Goal: Register for event/course

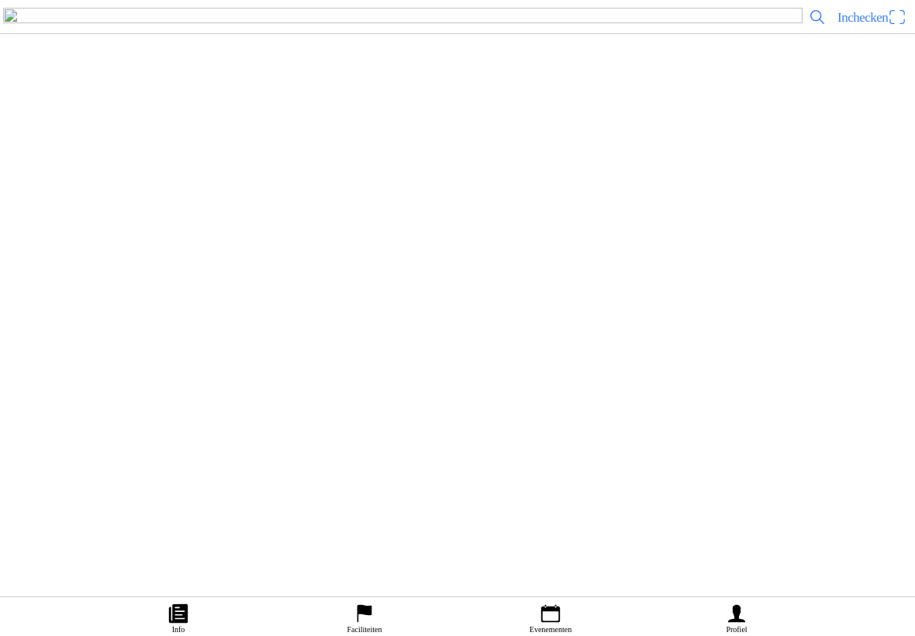
scroll to position [7471, 0]
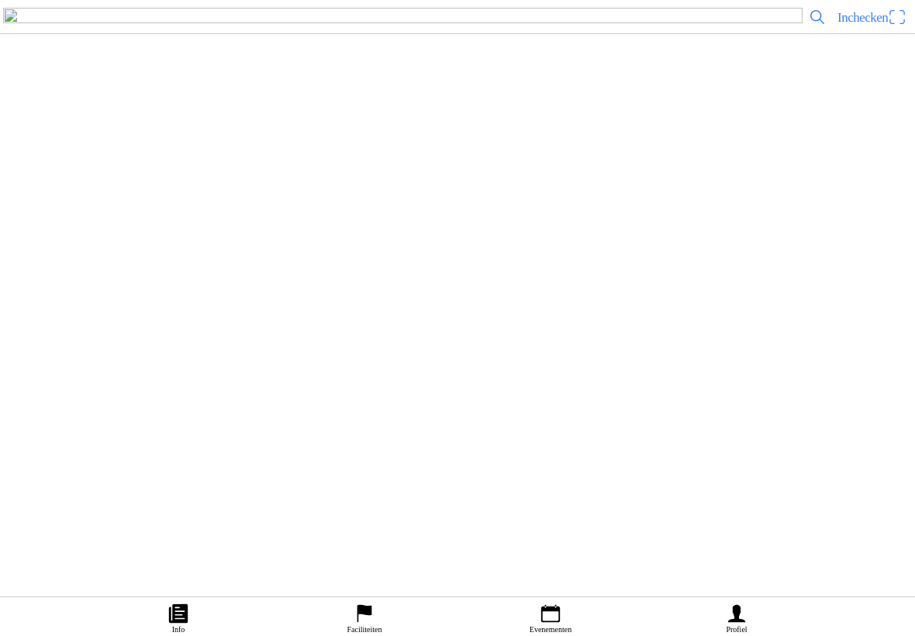
click at [0, 0] on slot "Liefhebbers 31 t/m 45 jaar" at bounding box center [0, 0] width 0 height 0
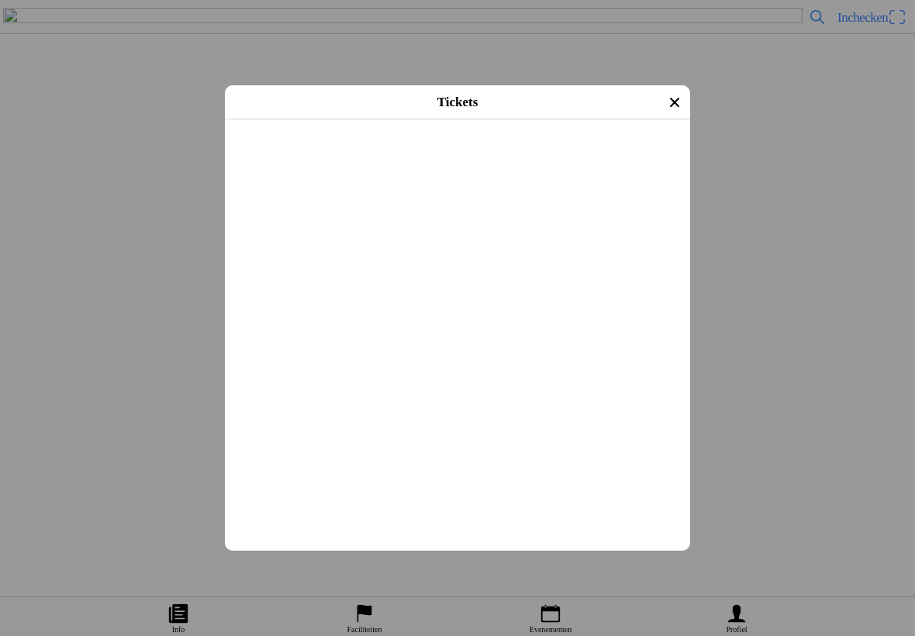
scroll to position [472, 0]
click at [351, 171] on button "button" at bounding box center [463, 144] width 453 height 54
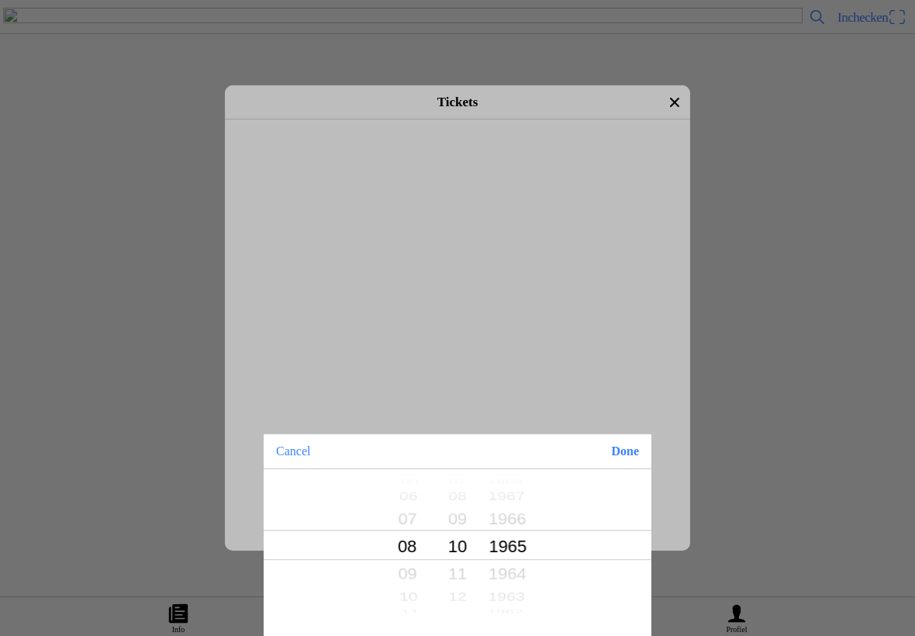
click at [313, 455] on button "Cancel" at bounding box center [293, 451] width 59 height 34
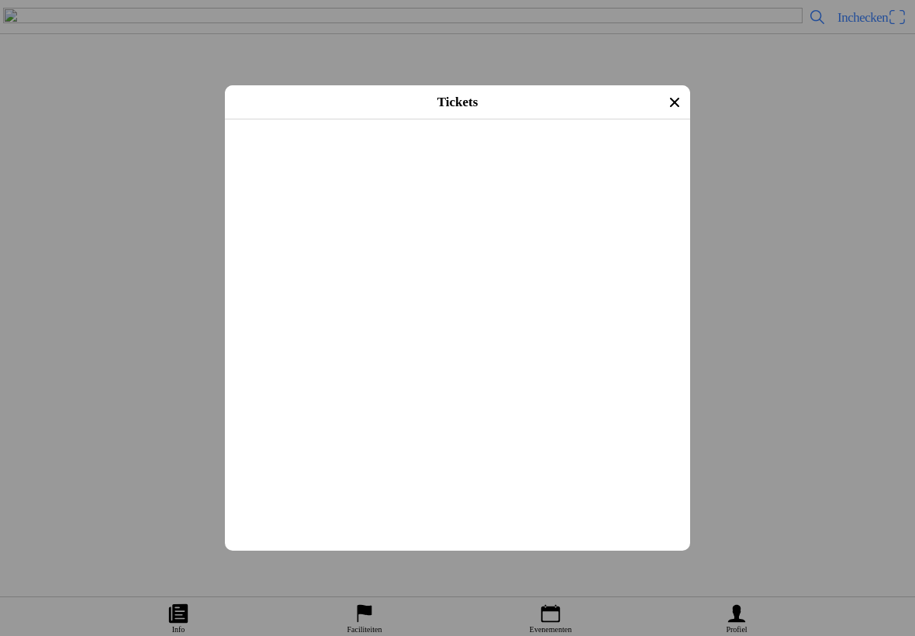
click at [313, 171] on button "button" at bounding box center [463, 144] width 453 height 54
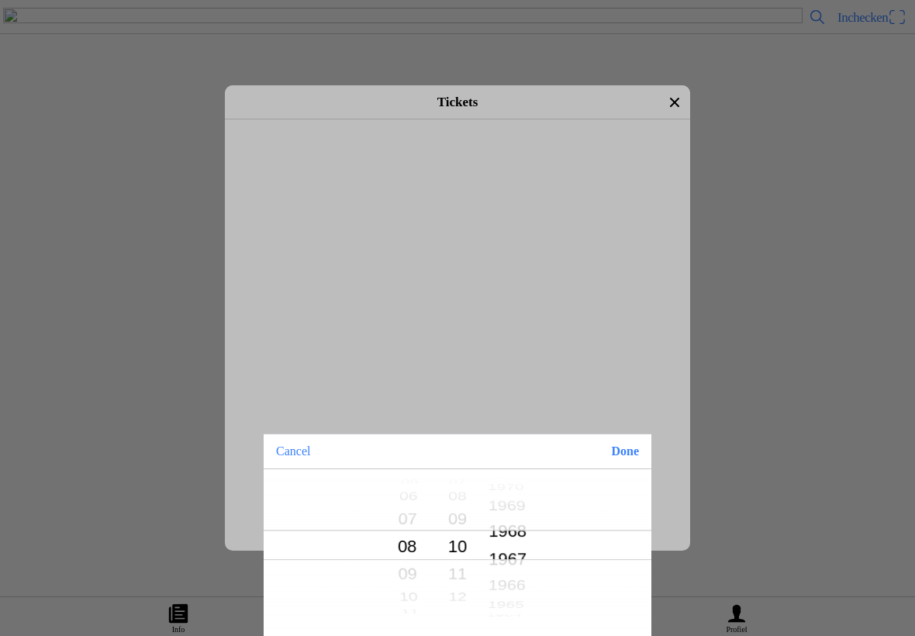
click at [539, 631] on div "Cancel Done 01 02 03 04 05 06 07 08 09 10 11 12 13 14 15 16 17 18 19 20 21 22 2…" at bounding box center [458, 535] width 388 height 202
click at [633, 462] on button "Done" at bounding box center [625, 451] width 53 height 34
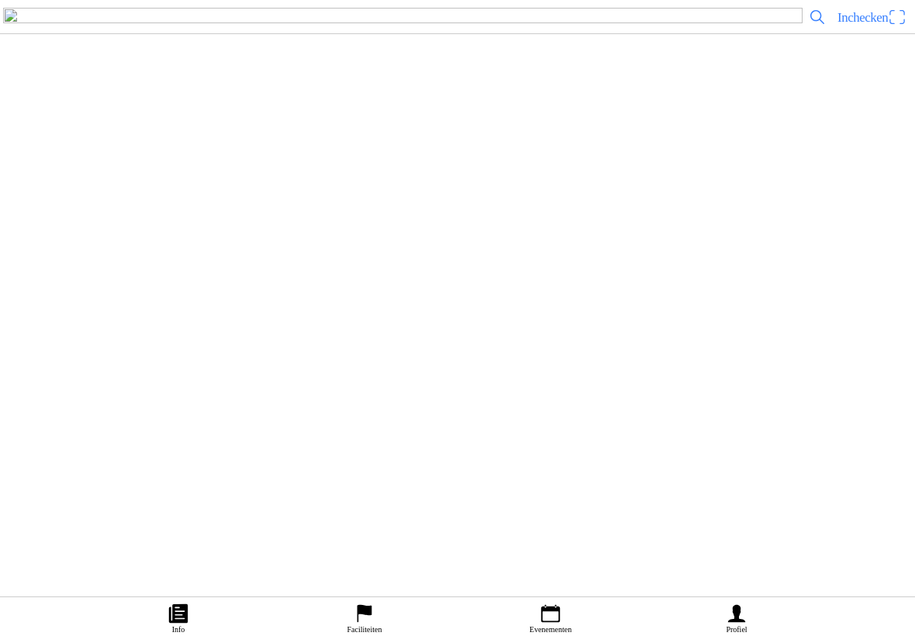
scroll to position [1220, 0]
click at [0, 0] on slot "Liefhebbers 31 t/m 45 jaar" at bounding box center [0, 0] width 0 height 0
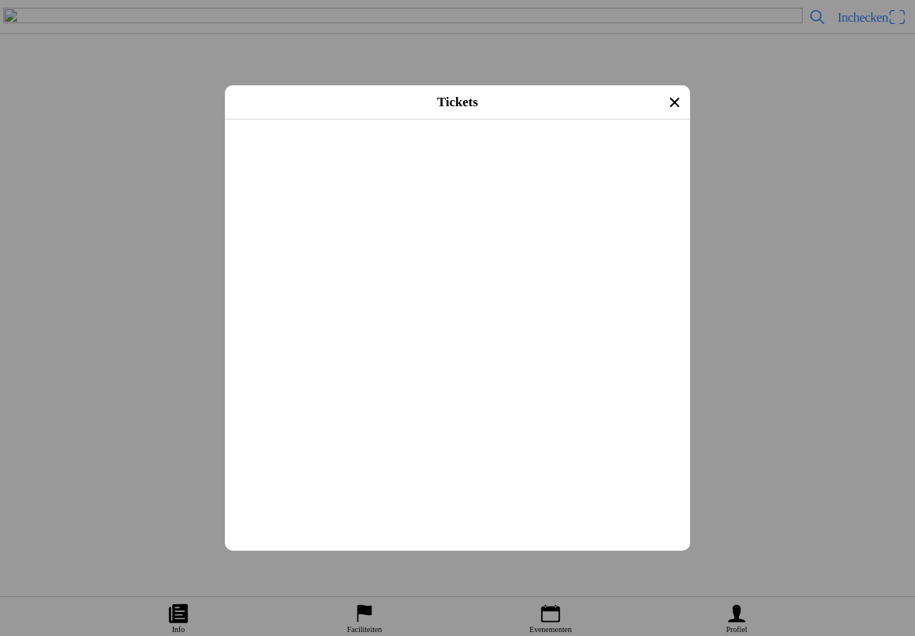
scroll to position [1100, 0]
click at [673, 400] on ion-list "Kies ticket 50cc en mini's € 35,00 65cc kleine wielen € 35,00 65cc [PERSON_NAME…" at bounding box center [457, 294] width 465 height 808
click at [399, 417] on ion-list "Kies ticket 50cc en mini's € 35,00 65cc kleine wielen € 35,00 65cc [PERSON_NAME…" at bounding box center [457, 294] width 465 height 808
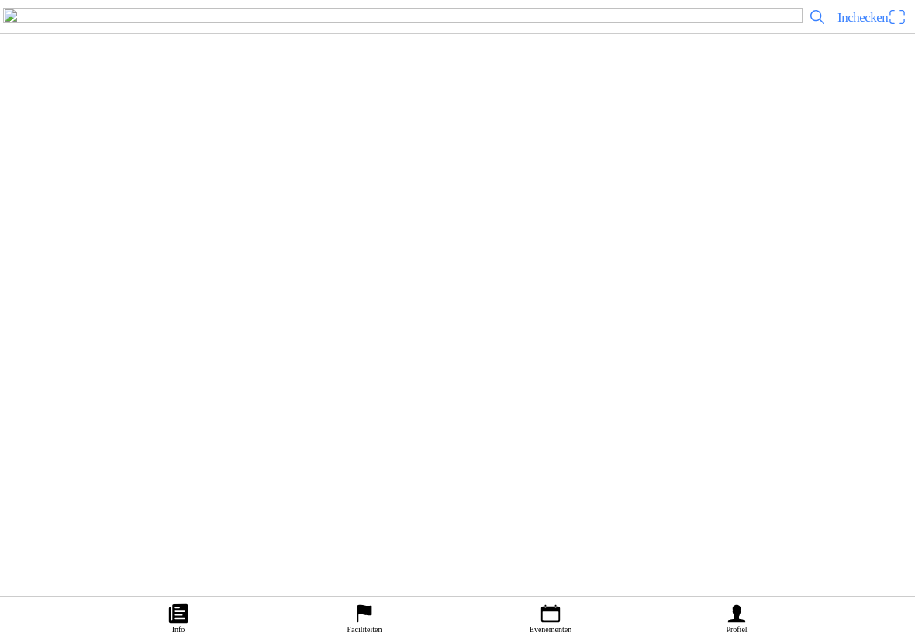
scroll to position [0, 0]
click at [475, 358] on ion-label "Informatie" at bounding box center [458, 349] width 43 height 17
click at [480, 359] on button "Informatie" at bounding box center [458, 350] width 914 height 19
click at [625, 359] on button "Informatie" at bounding box center [458, 350] width 914 height 19
